Goal: Navigation & Orientation: Find specific page/section

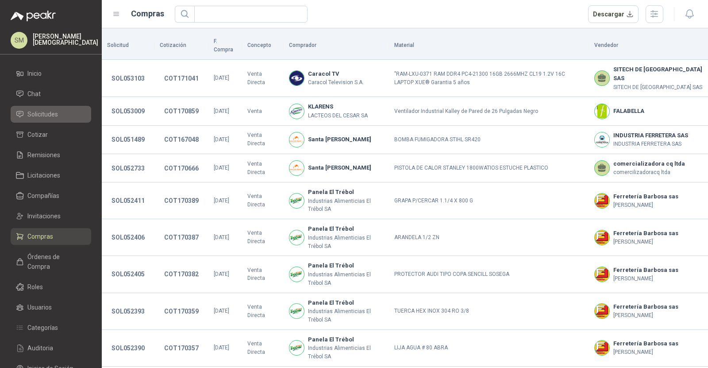
click at [54, 108] on link "Solicitudes" at bounding box center [51, 114] width 81 height 17
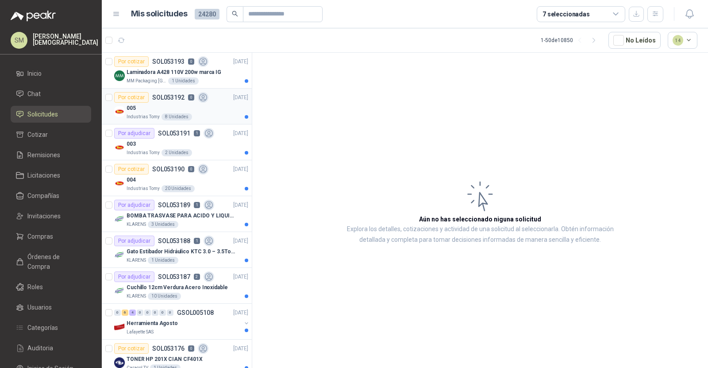
click at [186, 107] on div "005" at bounding box center [188, 108] width 122 height 11
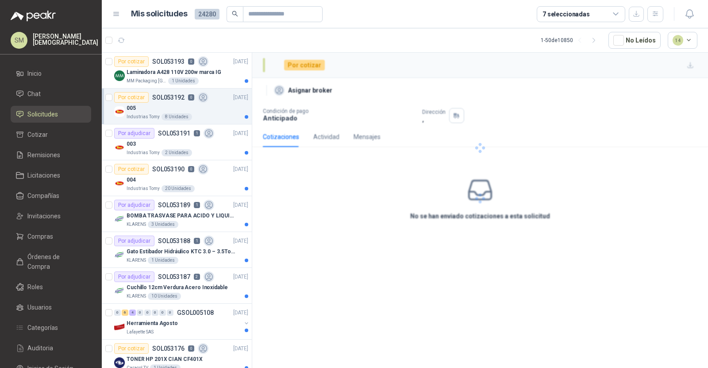
click at [208, 108] on div "005" at bounding box center [188, 108] width 122 height 11
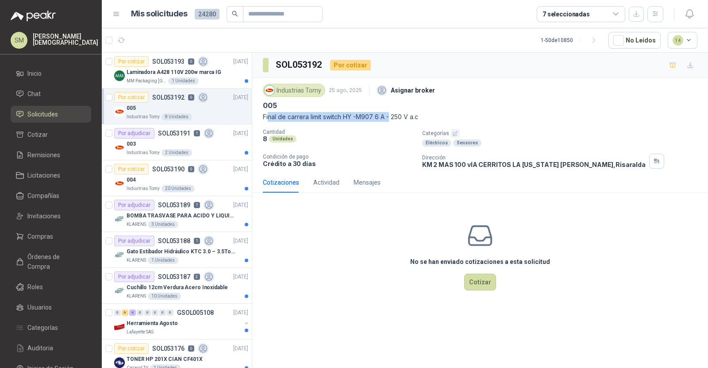
drag, startPoint x: 267, startPoint y: 120, endPoint x: 393, endPoint y: 113, distance: 126.3
click at [392, 113] on p "Final de carrera limit switch HY -M907 6 A - 250 V a.c" at bounding box center [480, 117] width 435 height 10
click at [393, 113] on p "Final de carrera limit switch HY -M907 6 A - 250 V a.c" at bounding box center [480, 117] width 435 height 10
click at [163, 139] on div "003" at bounding box center [188, 144] width 122 height 11
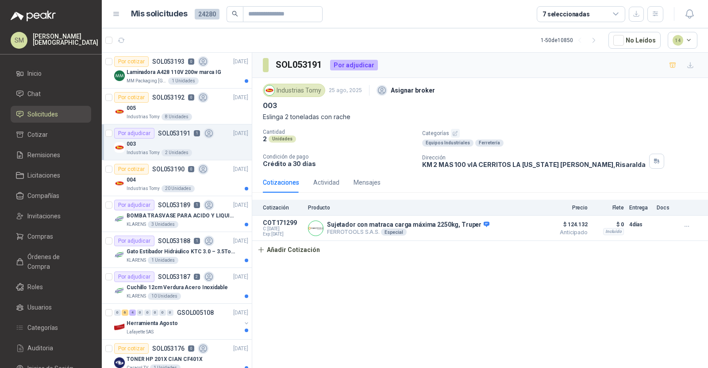
click at [52, 85] on ul "Inicio Chat Solicitudes Cotizar Remisiones Licitaciones Compañías Invitaciones …" at bounding box center [51, 232] width 102 height 335
click at [49, 89] on li "Chat" at bounding box center [51, 94] width 70 height 10
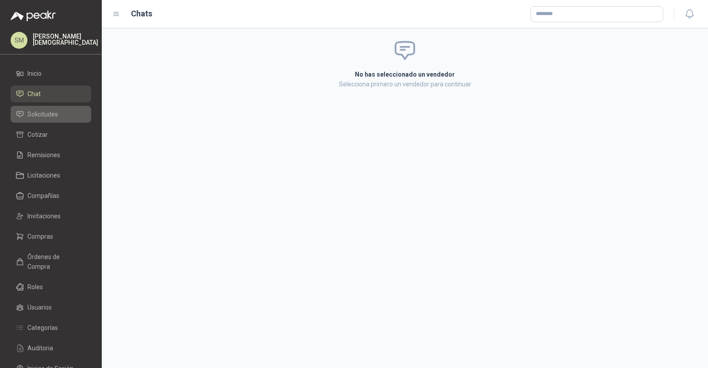
click at [49, 115] on span "Solicitudes" at bounding box center [42, 114] width 31 height 10
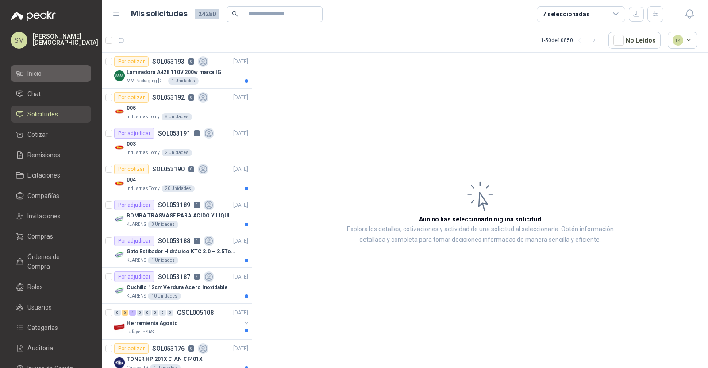
click at [52, 74] on li "Inicio" at bounding box center [51, 74] width 70 height 10
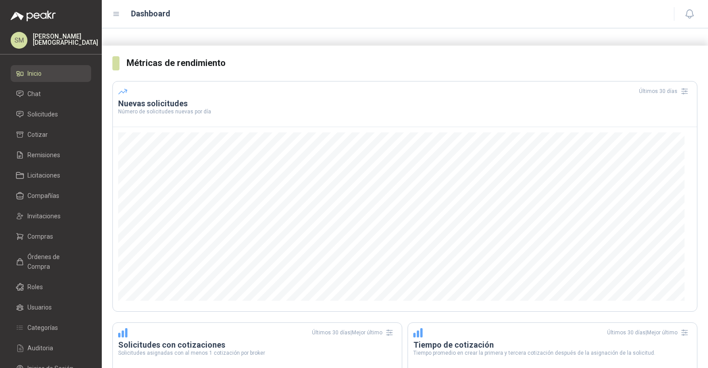
scroll to position [64, 0]
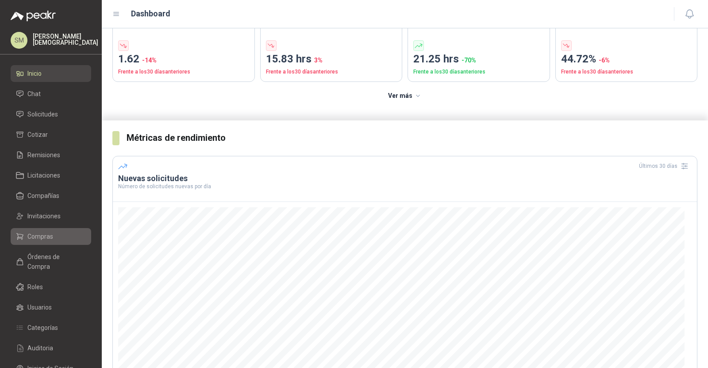
click at [38, 235] on span "Compras" at bounding box center [40, 236] width 26 height 10
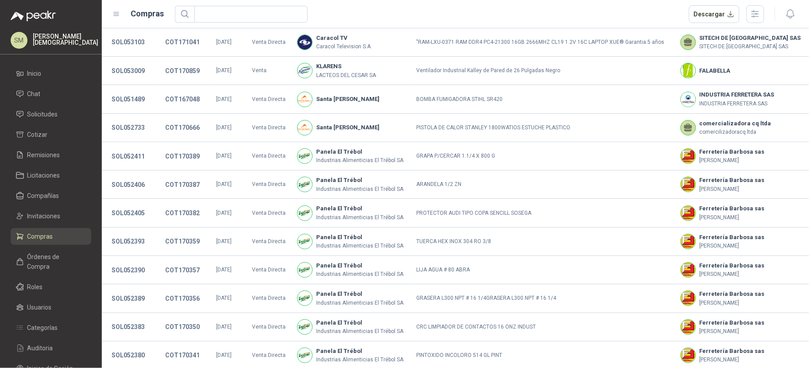
scroll to position [23, 0]
click at [44, 212] on span "Invitaciones" at bounding box center [43, 216] width 33 height 10
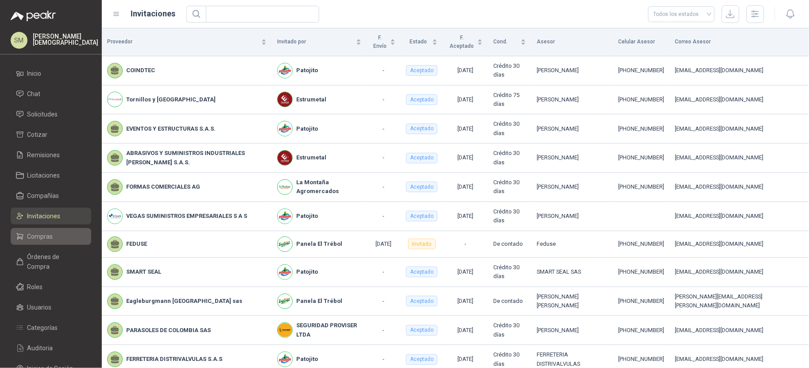
click at [61, 240] on li "Compras" at bounding box center [51, 236] width 70 height 10
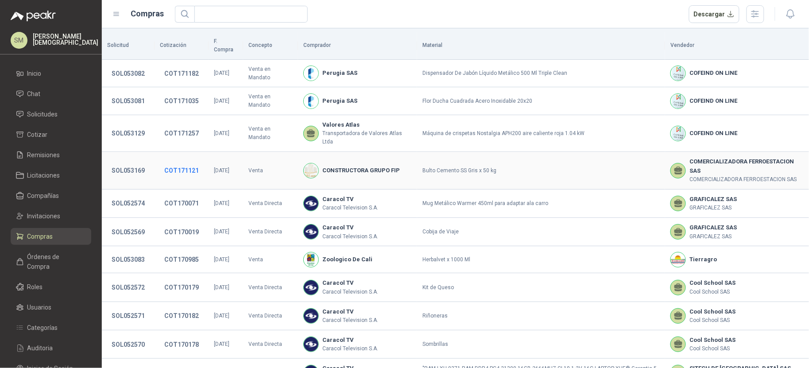
click at [171, 162] on button "COT171121" at bounding box center [181, 170] width 43 height 16
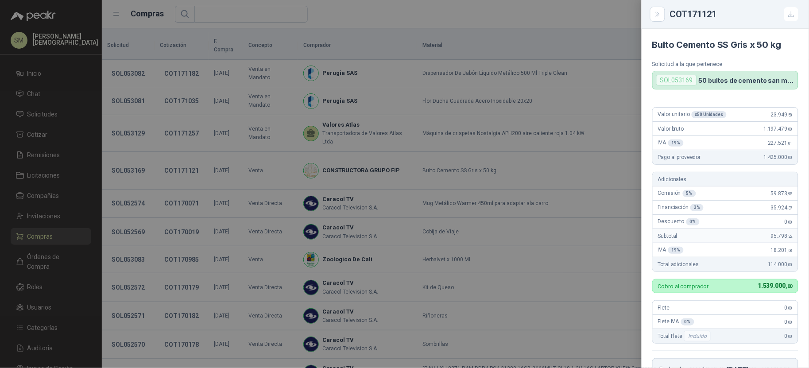
click at [539, 154] on div at bounding box center [404, 184] width 809 height 368
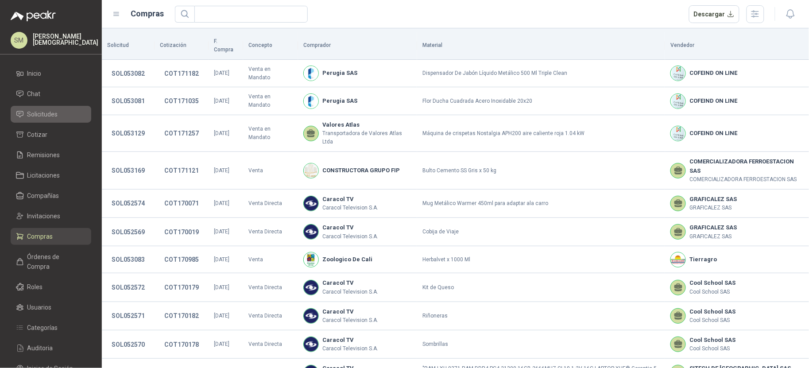
click at [58, 112] on li "Solicitudes" at bounding box center [51, 114] width 70 height 10
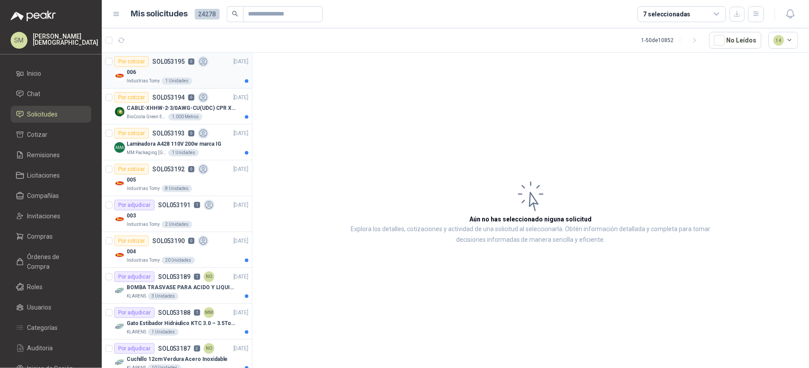
click at [214, 74] on div "006" at bounding box center [188, 72] width 122 height 11
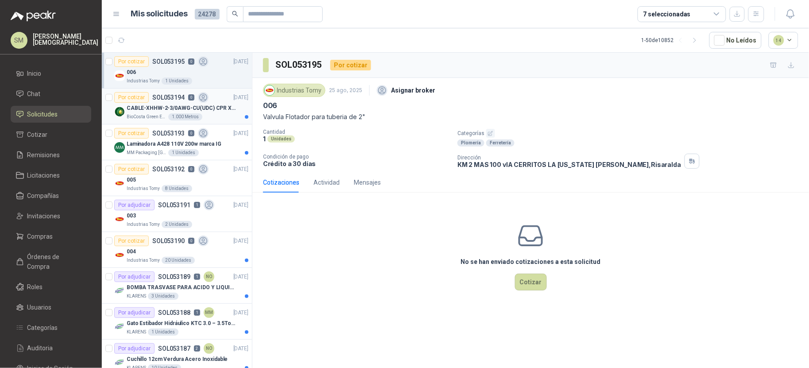
click at [216, 104] on p "CABLE-XHHW-2-3/0AWG-CU(UDC) CPR XLPE FR" at bounding box center [182, 108] width 110 height 8
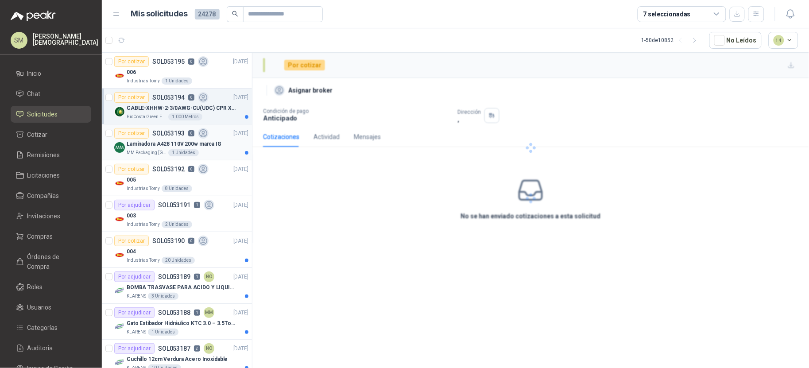
click at [215, 133] on div "Por cotizar SOL053193 0 [DATE]" at bounding box center [181, 133] width 134 height 11
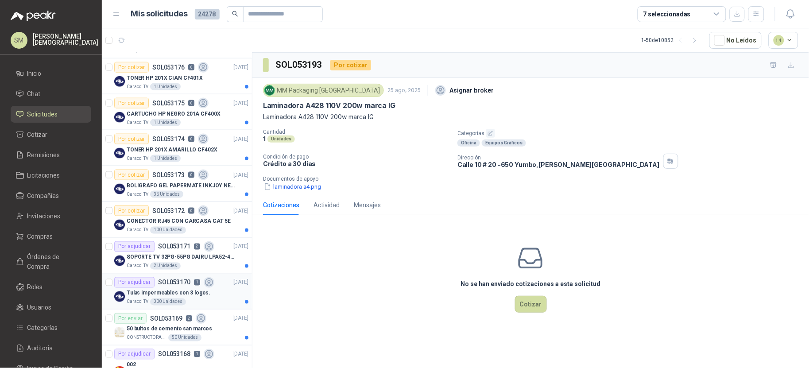
scroll to position [383, 0]
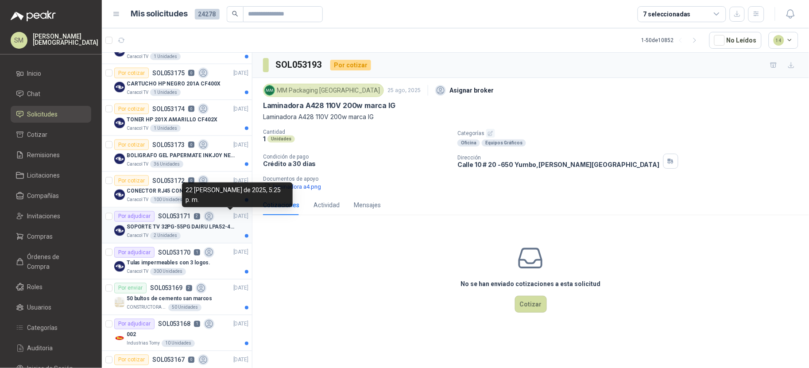
click at [233, 220] on p "[DATE]" at bounding box center [240, 216] width 15 height 8
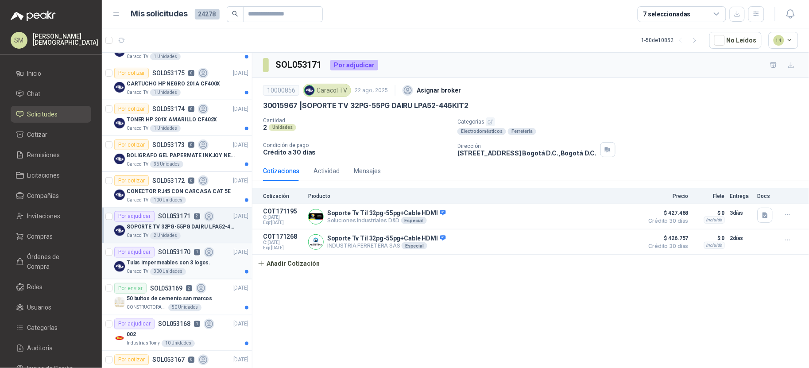
click at [219, 261] on div "Tulas impermeables con 3 logos." at bounding box center [188, 263] width 122 height 11
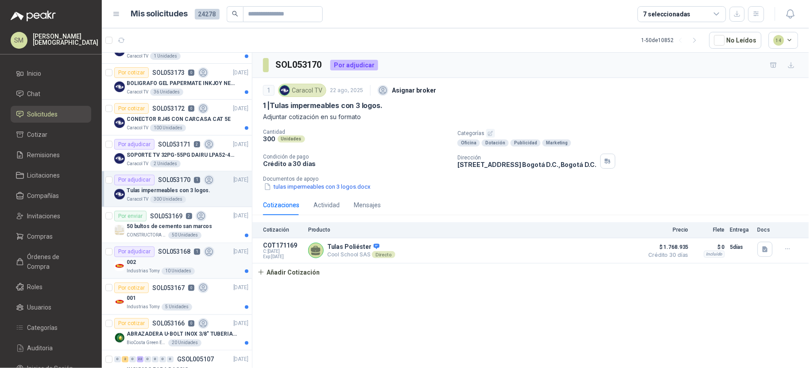
scroll to position [461, 0]
